Goal: Information Seeking & Learning: Learn about a topic

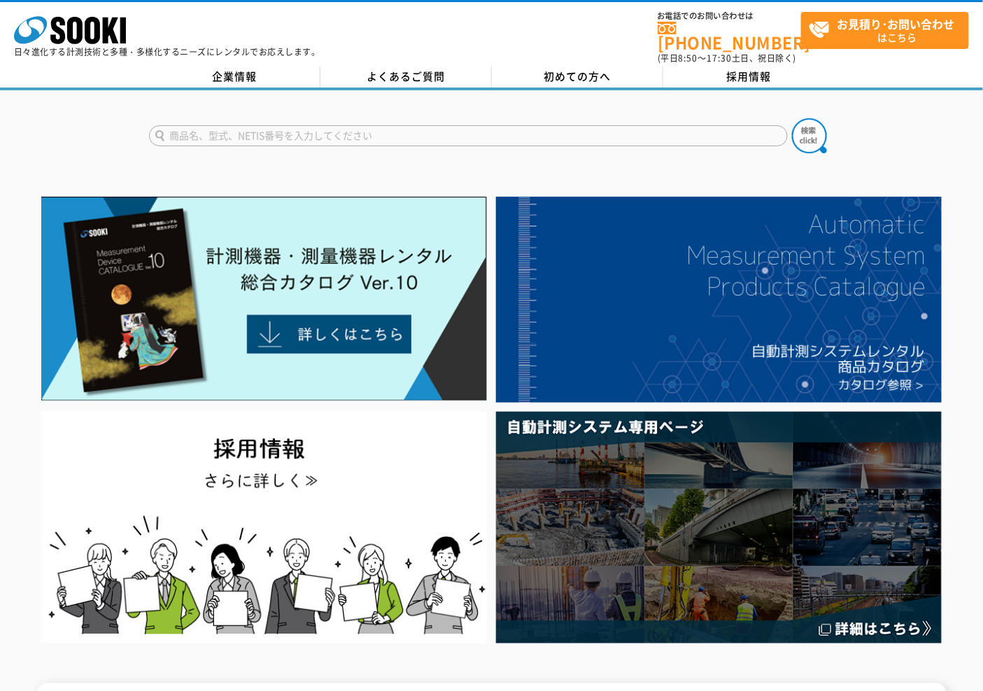
click at [365, 133] on input "text" at bounding box center [468, 135] width 639 height 21
type input "きんりん"
click at [792, 118] on button at bounding box center [809, 135] width 35 height 35
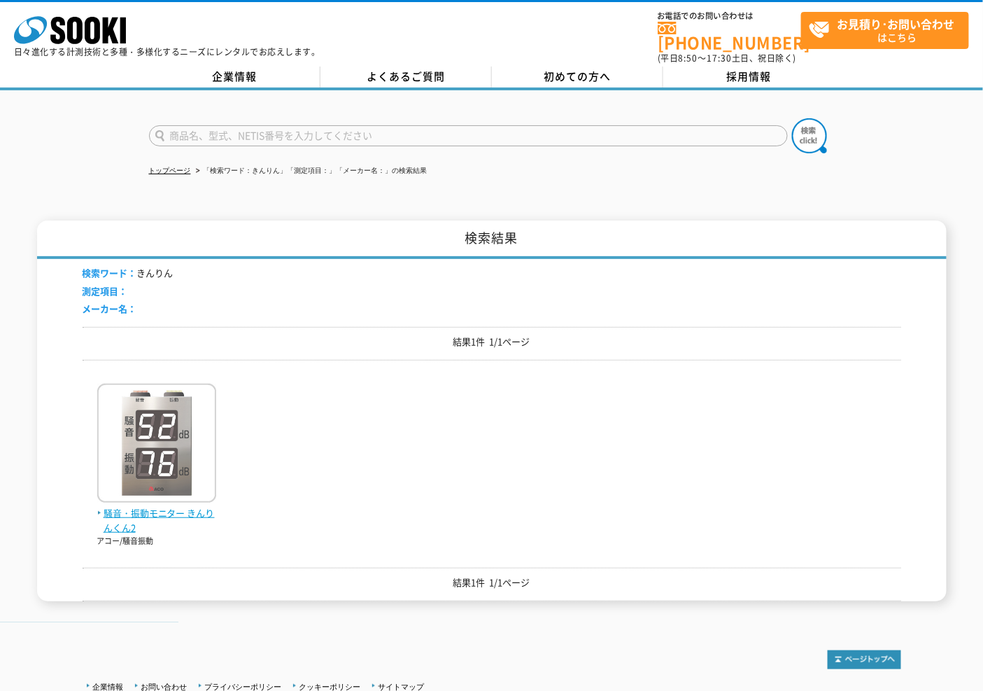
click at [147, 418] on img at bounding box center [156, 444] width 119 height 122
click at [151, 495] on img at bounding box center [156, 444] width 119 height 122
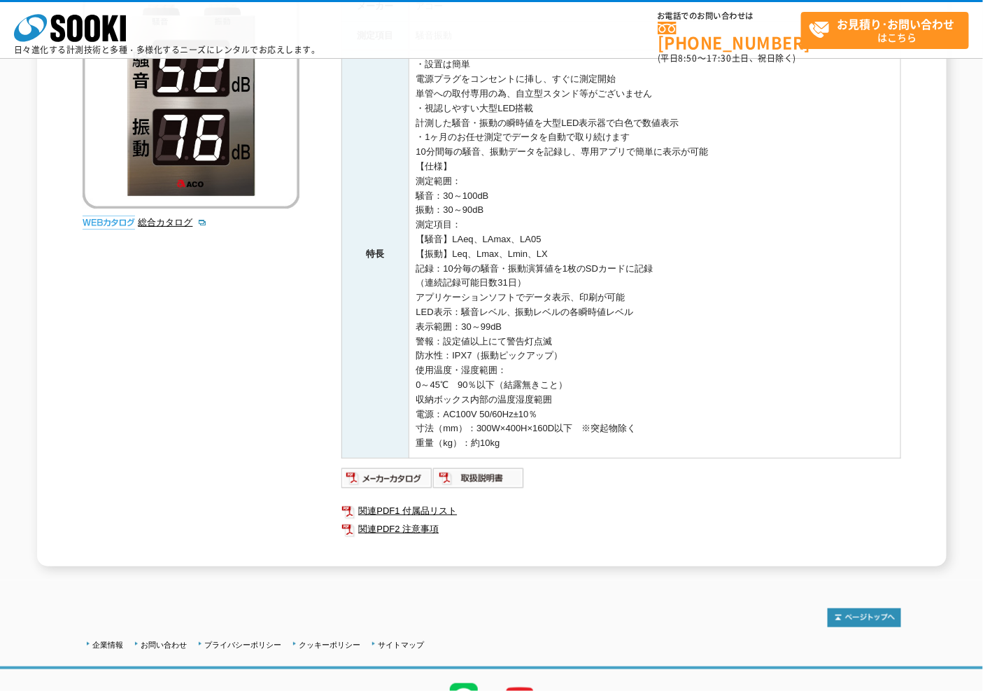
scroll to position [78, 0]
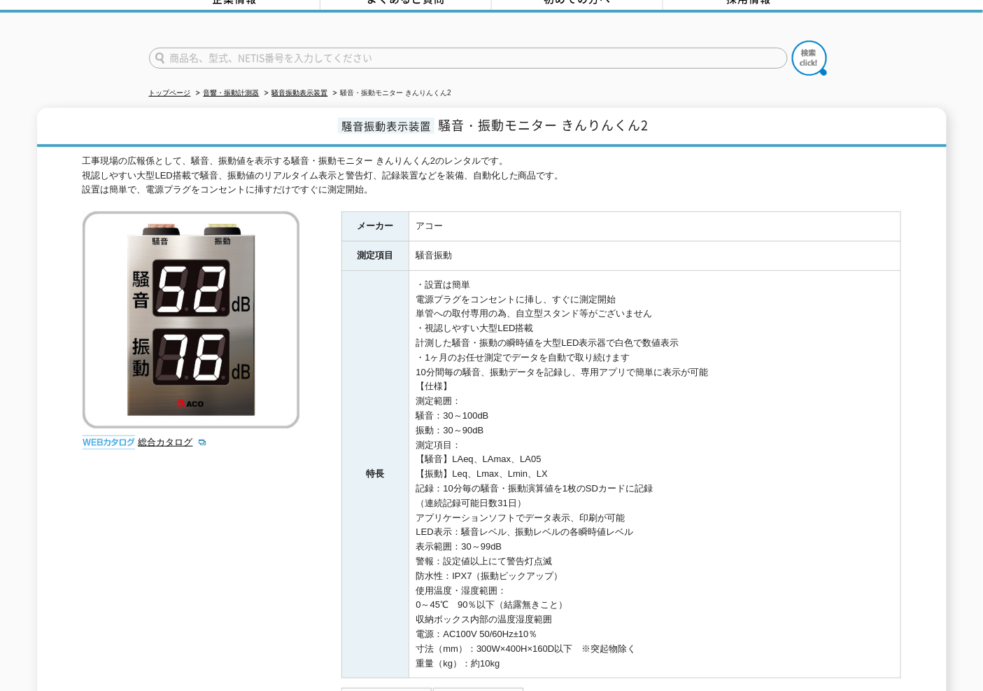
drag, startPoint x: 422, startPoint y: 282, endPoint x: 614, endPoint y: 292, distance: 192.0
click at [614, 292] on td "・設置は簡単 電源プラグをコンセントに挿し、すぐに測定開始 単管への取付専用の為、自立型スタンド等がございません ・視認しやすい大型LED搭載 計測した騒音・…" at bounding box center [655, 474] width 492 height 408
click at [534, 318] on td "・設置は簡単 電源プラグをコンセントに挿し、すぐに測定開始 単管への取付専用の為、自立型スタンド等がございません ・視認しやすい大型LED搭載 計測した騒音・…" at bounding box center [655, 474] width 492 height 408
drag, startPoint x: 427, startPoint y: 297, endPoint x: 640, endPoint y: 307, distance: 213.0
click at [640, 307] on td "・設置は簡単 電源プラグをコンセントに挿し、すぐに測定開始 単管への取付専用の為、自立型スタンド等がございません ・視認しやすい大型LED搭載 計測した騒音・…" at bounding box center [655, 474] width 492 height 408
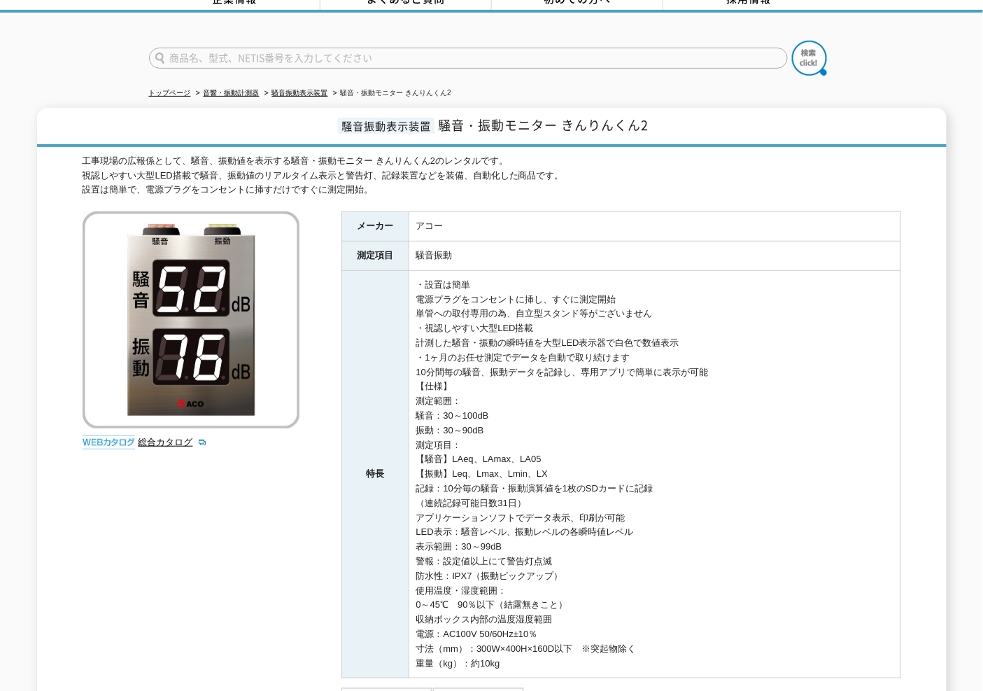
click at [640, 324] on td "・設置は簡単 電源プラグをコンセントに挿し、すぐに測定開始 単管への取付専用の為、自立型スタンド等がございません ・視認しやすい大型LED搭載 計測した騒音・…" at bounding box center [655, 474] width 492 height 408
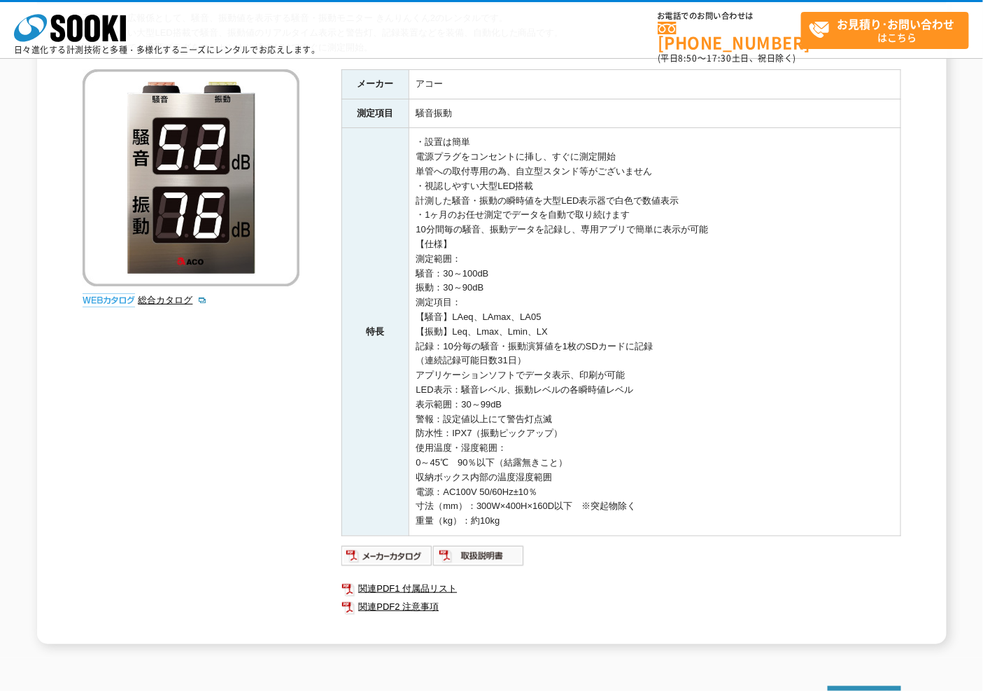
drag, startPoint x: 445, startPoint y: 272, endPoint x: 494, endPoint y: 283, distance: 50.4
click at [502, 280] on td "・設置は簡単 電源プラグをコンセントに挿し、すぐに測定開始 単管への取付専用の為、自立型スタンド等がございません ・視認しやすい大型LED搭載 計測した騒音・…" at bounding box center [655, 332] width 492 height 408
click at [460, 290] on td "・設置は簡単 電源プラグをコンセントに挿し、すぐに測定開始 単管への取付専用の為、自立型スタンド等がございません ・視認しやすい大型LED搭載 計測した騒音・…" at bounding box center [655, 332] width 492 height 408
click at [564, 314] on td "・設置は簡単 電源プラグをコンセントに挿し、すぐに測定開始 単管への取付専用の為、自立型スタンド等がございません ・視認しやすい大型LED搭載 計測した騒音・…" at bounding box center [655, 332] width 492 height 408
drag, startPoint x: 444, startPoint y: 287, endPoint x: 502, endPoint y: 290, distance: 57.5
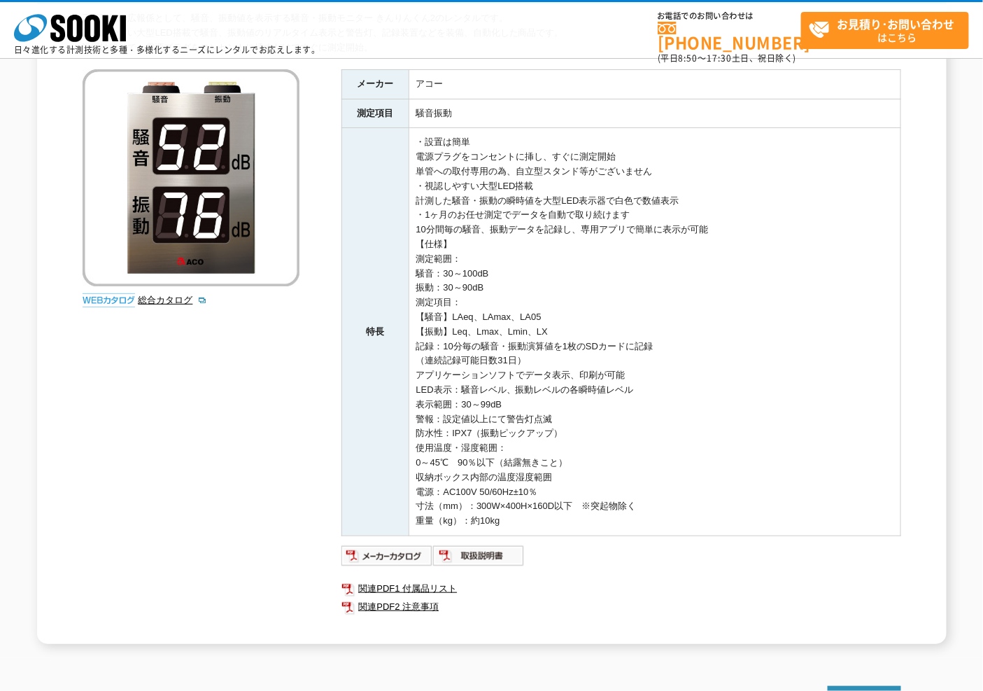
click at [502, 290] on td "・設置は簡単 電源プラグをコンセントに挿し、すぐに測定開始 単管への取付専用の為、自立型スタンド等がございません ・視認しやすい大型LED搭載 計測した騒音・…" at bounding box center [655, 332] width 492 height 408
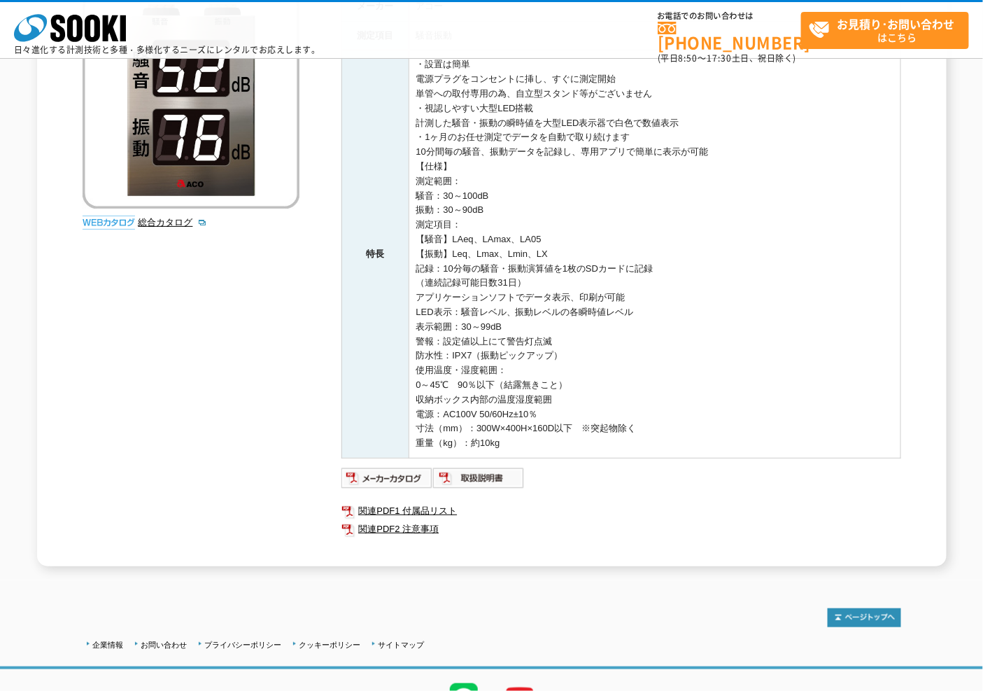
scroll to position [0, 0]
